Goal: Register for event/course

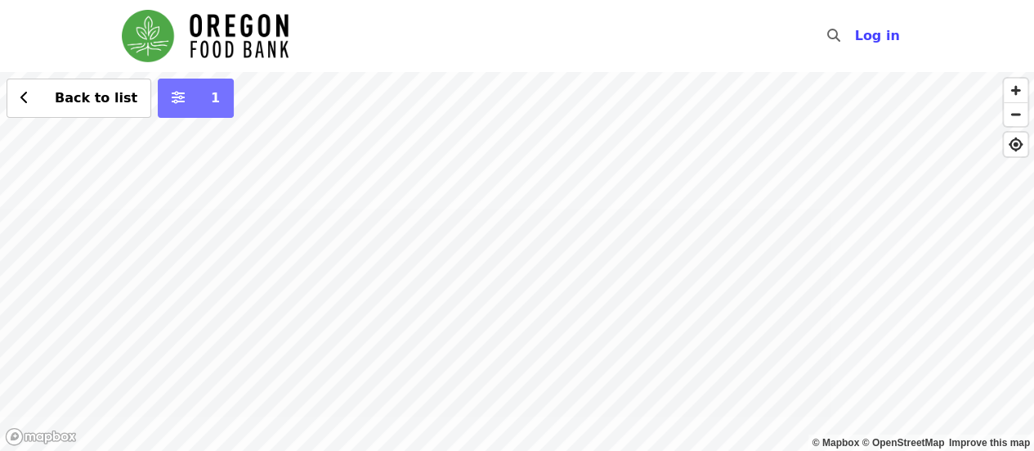
click at [172, 105] on icon "sliders-h icon" at bounding box center [178, 98] width 13 height 16
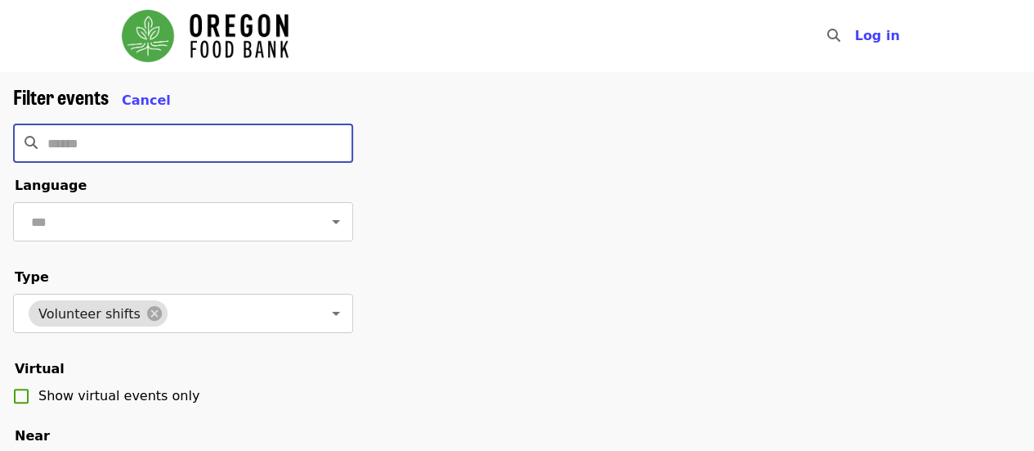
click at [220, 141] on input "Search" at bounding box center [200, 142] width 306 height 39
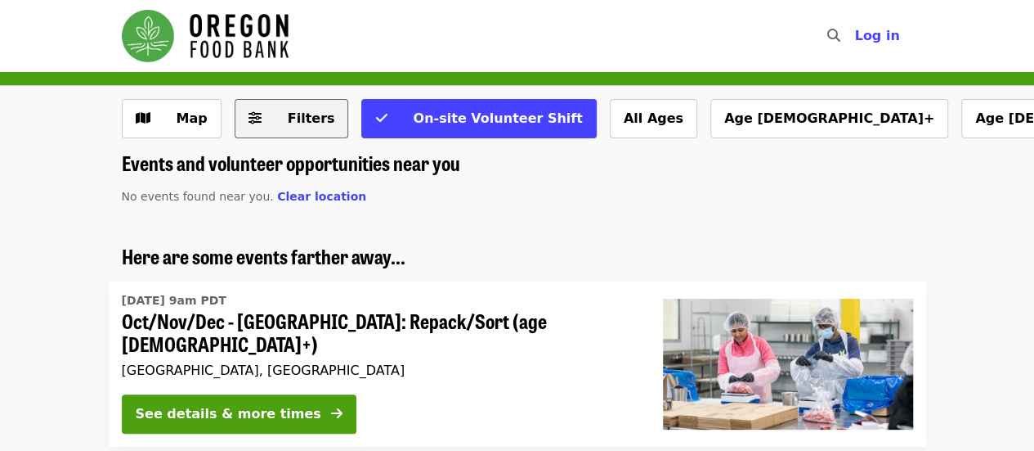
click at [280, 122] on span "Filters" at bounding box center [303, 119] width 64 height 20
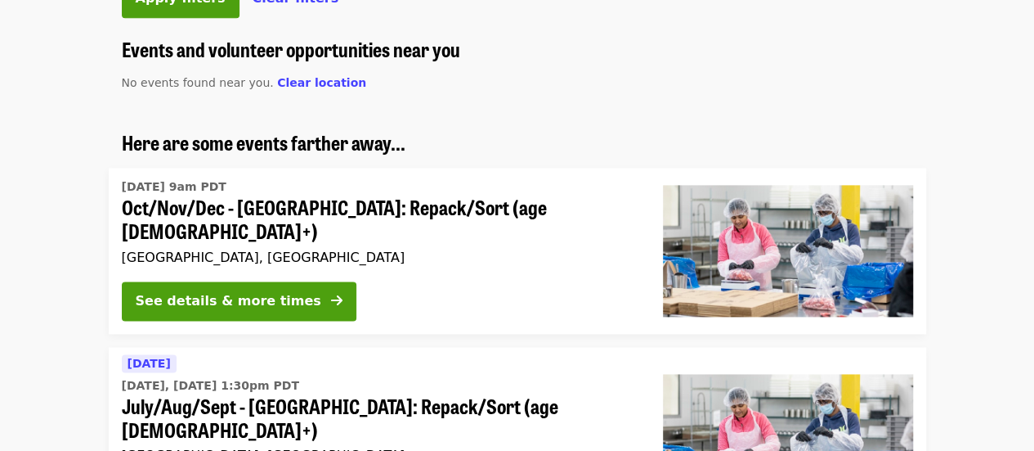
scroll to position [1038, 0]
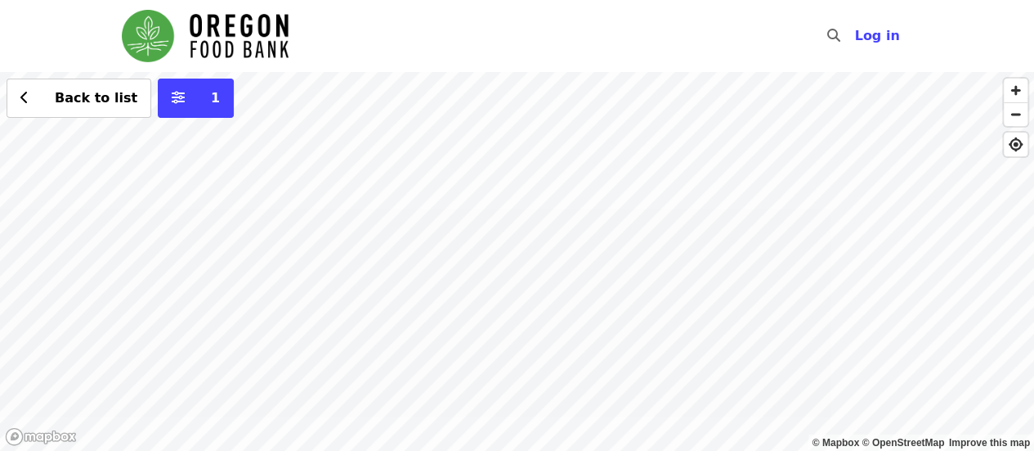
drag, startPoint x: 446, startPoint y: 378, endPoint x: 426, endPoint y: 81, distance: 297.5
click at [426, 81] on div "Back to list 1" at bounding box center [517, 261] width 1034 height 379
drag, startPoint x: 354, startPoint y: 191, endPoint x: 523, endPoint y: 225, distance: 172.7
click at [523, 225] on div "Back to list 1" at bounding box center [517, 261] width 1034 height 379
drag, startPoint x: 523, startPoint y: 225, endPoint x: 483, endPoint y: 315, distance: 98.5
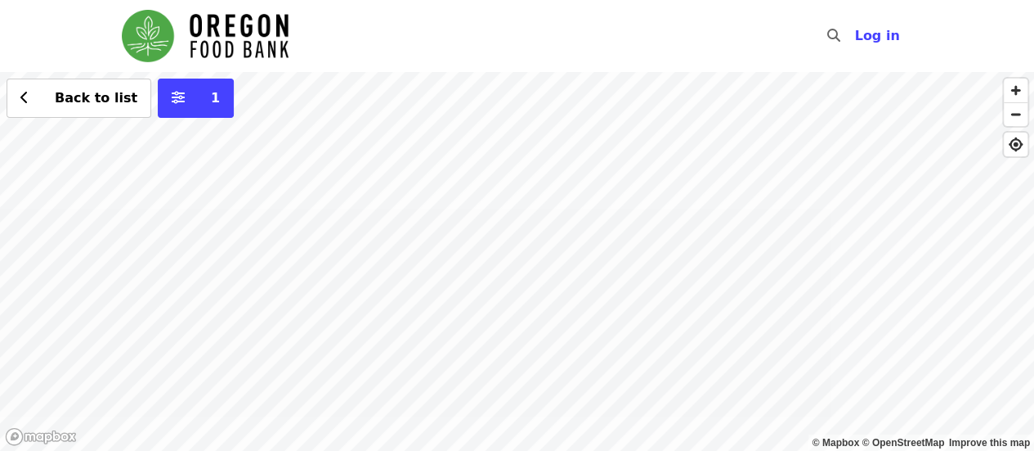
click at [483, 315] on div "Back to list 1" at bounding box center [517, 261] width 1034 height 379
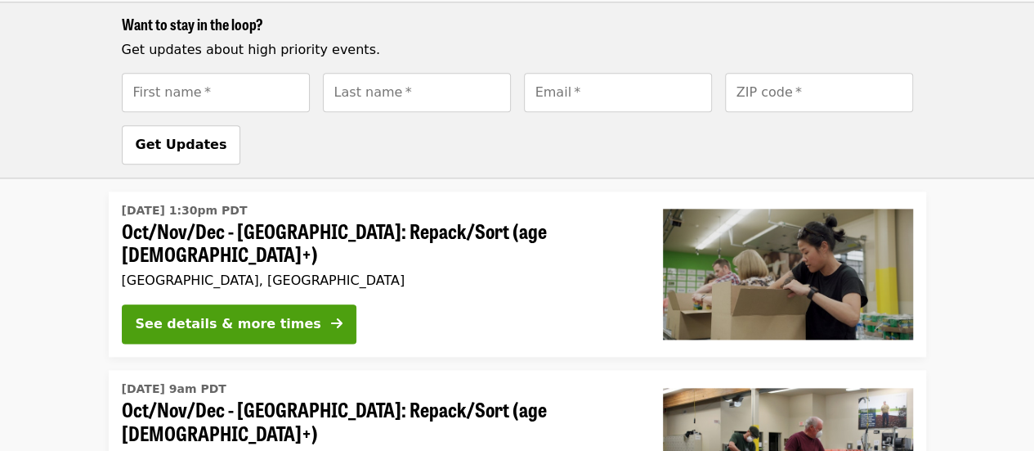
scroll to position [769, 0]
